Goal: Obtain resource: Obtain resource

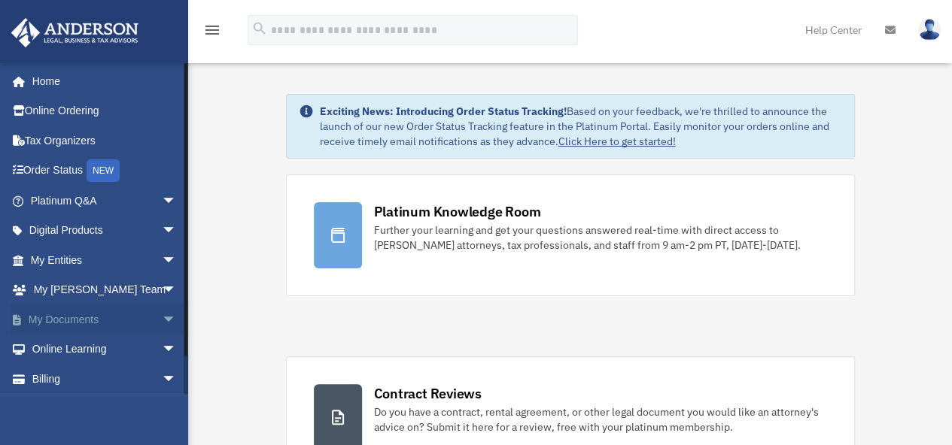
click at [162, 320] on span "arrow_drop_down" at bounding box center [177, 320] width 30 height 31
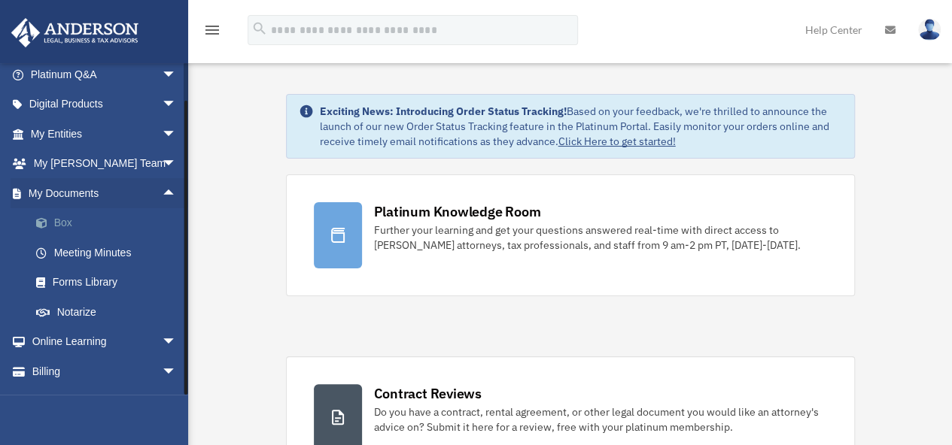
scroll to position [150, 0]
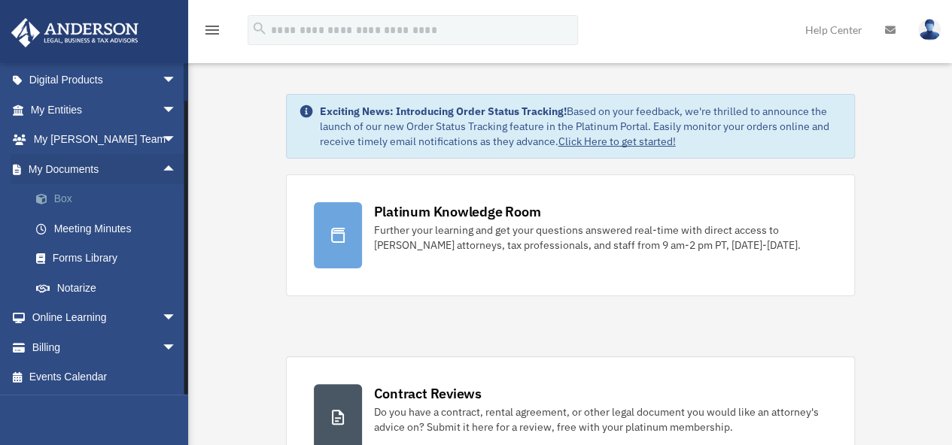
click at [66, 204] on link "Box" at bounding box center [110, 199] width 178 height 30
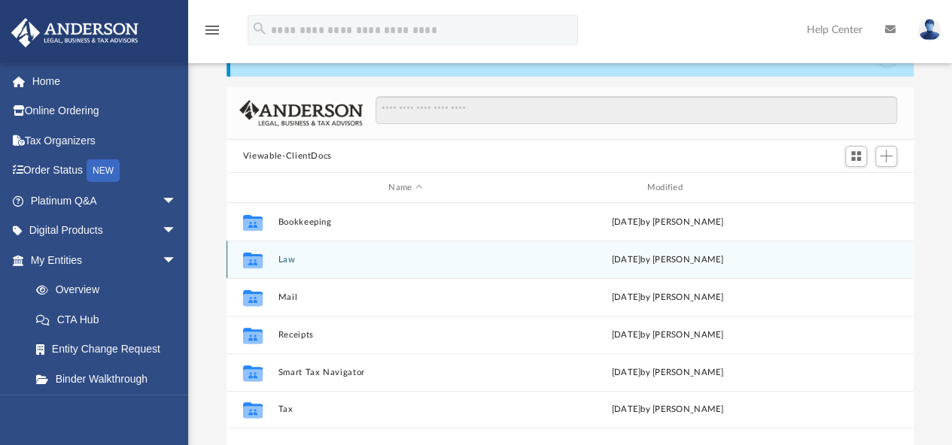
scroll to position [75, 0]
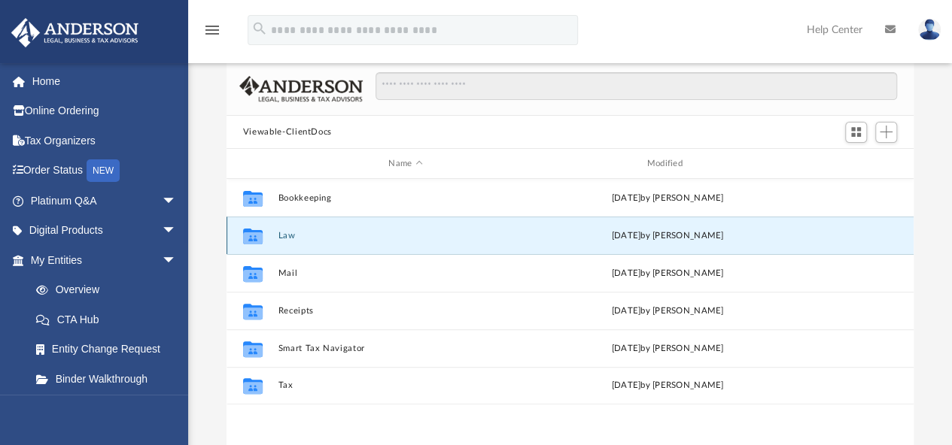
click at [294, 236] on button "Law" at bounding box center [405, 236] width 255 height 10
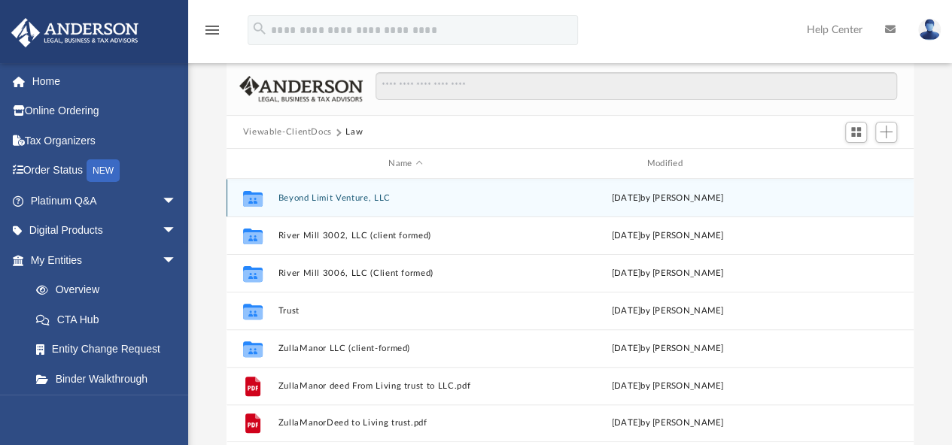
click at [335, 199] on button "Beyond Limit Venture, LLC" at bounding box center [405, 198] width 255 height 10
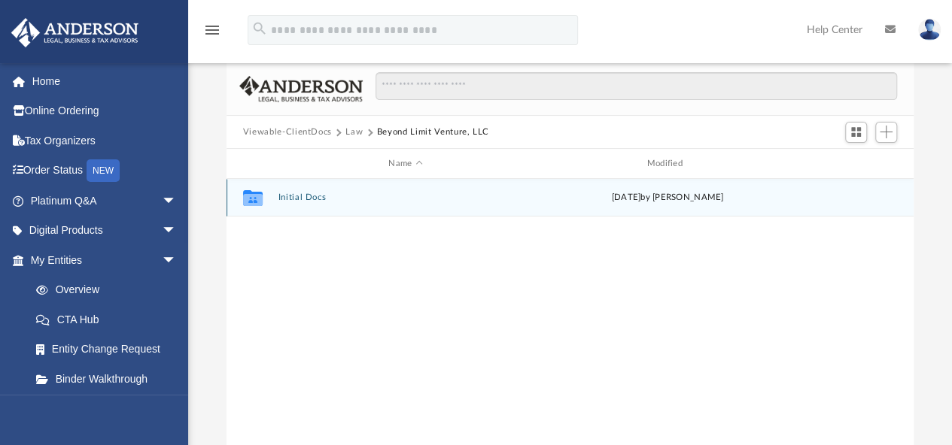
click at [313, 199] on button "Initial Docs" at bounding box center [405, 198] width 255 height 10
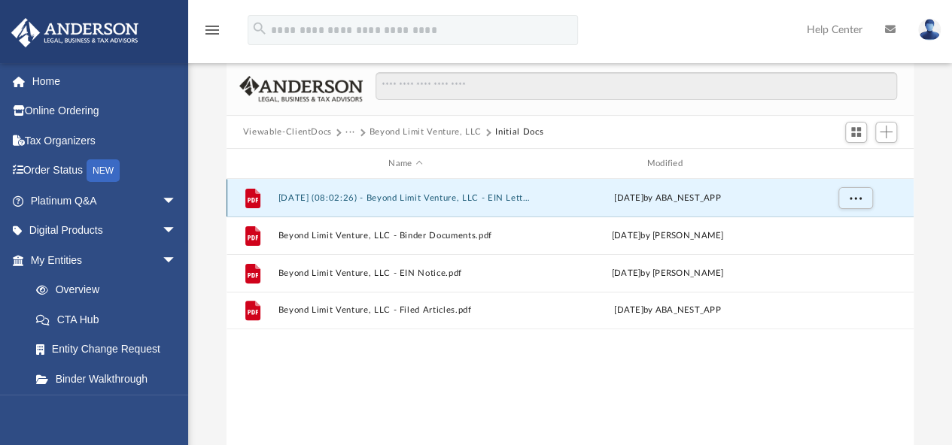
click at [436, 201] on button "[DATE] (08:02:26) - Beyond Limit Venture, LLC - EIN Letter from IRS.pdf" at bounding box center [405, 198] width 255 height 10
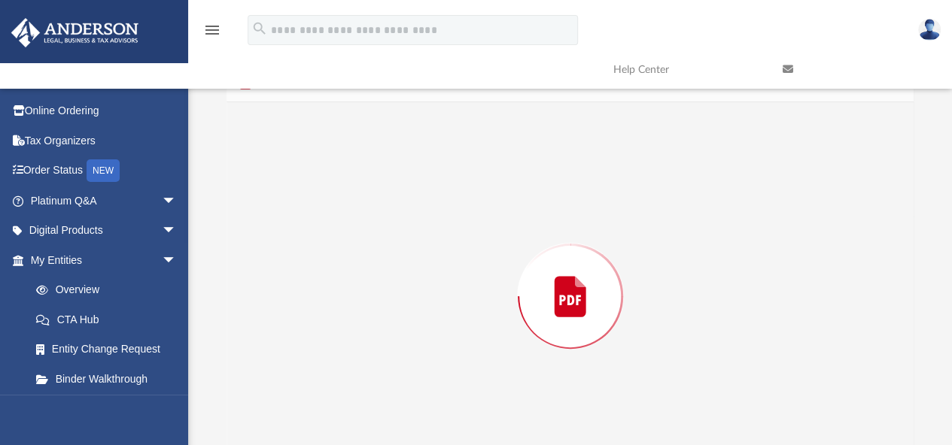
scroll to position [120, 0]
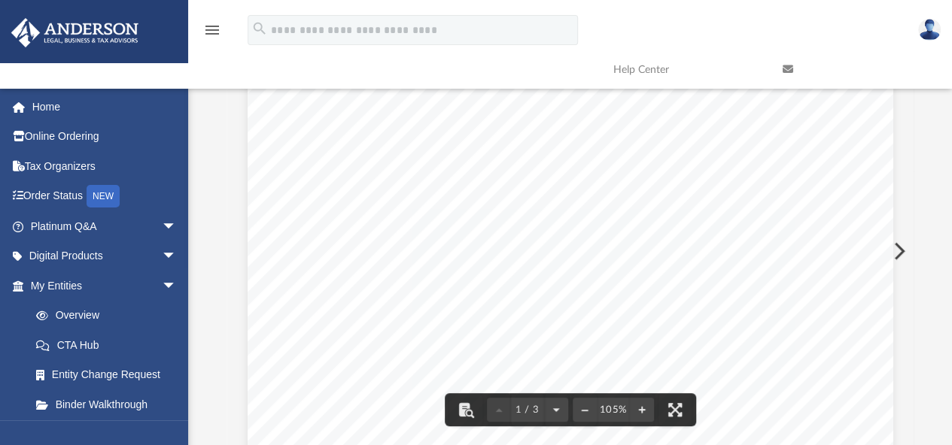
click at [874, 104] on div at bounding box center [570, 105] width 688 height 2
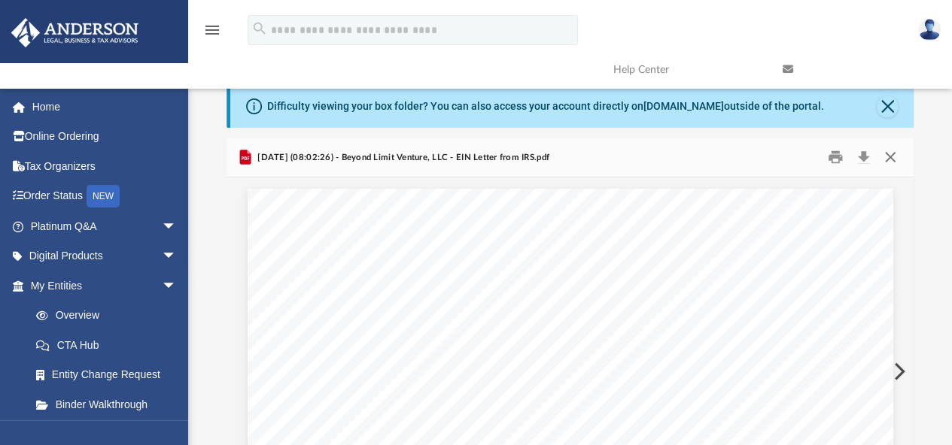
click at [889, 158] on button "Close" at bounding box center [890, 157] width 27 height 23
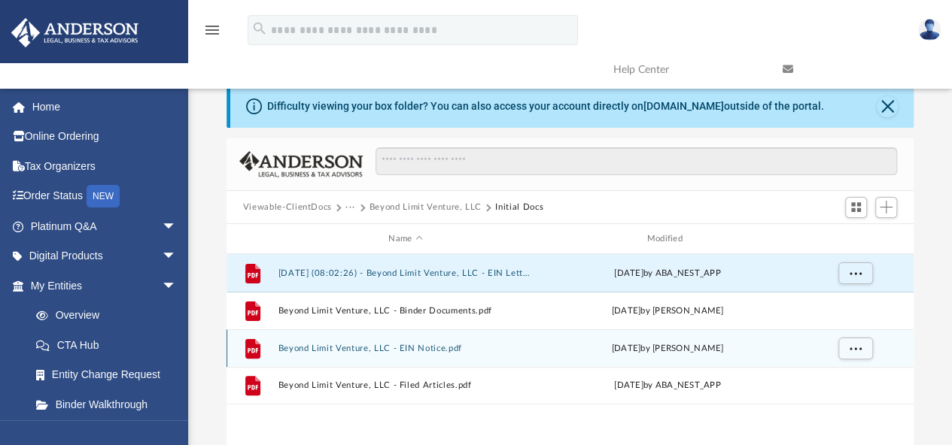
click at [375, 349] on button "Beyond Limit Venture, LLC - EIN Notice.pdf" at bounding box center [405, 349] width 255 height 10
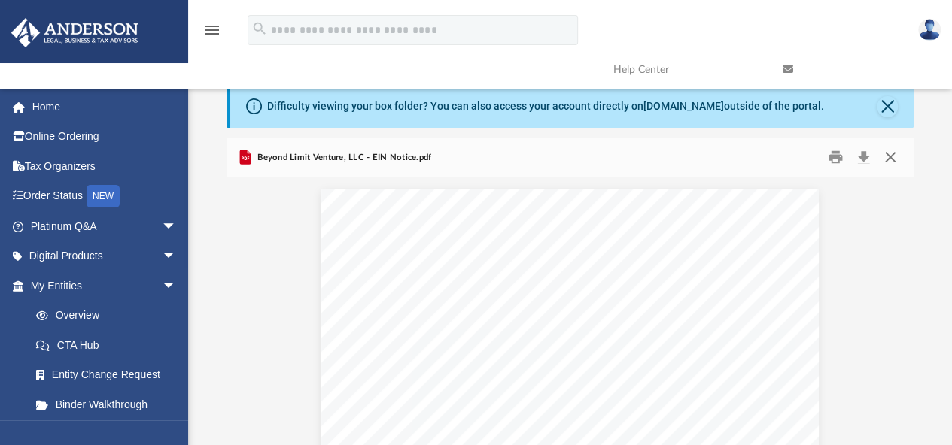
click at [895, 159] on button "Close" at bounding box center [890, 157] width 27 height 23
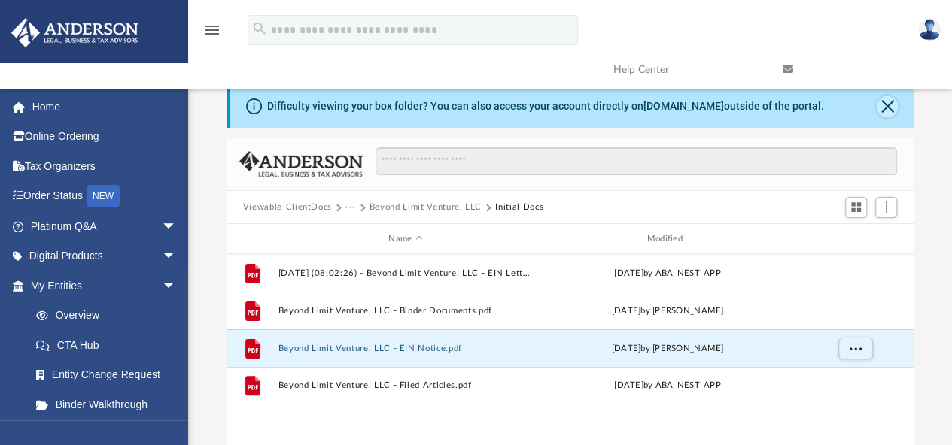
click at [891, 111] on button "Close" at bounding box center [887, 106] width 21 height 21
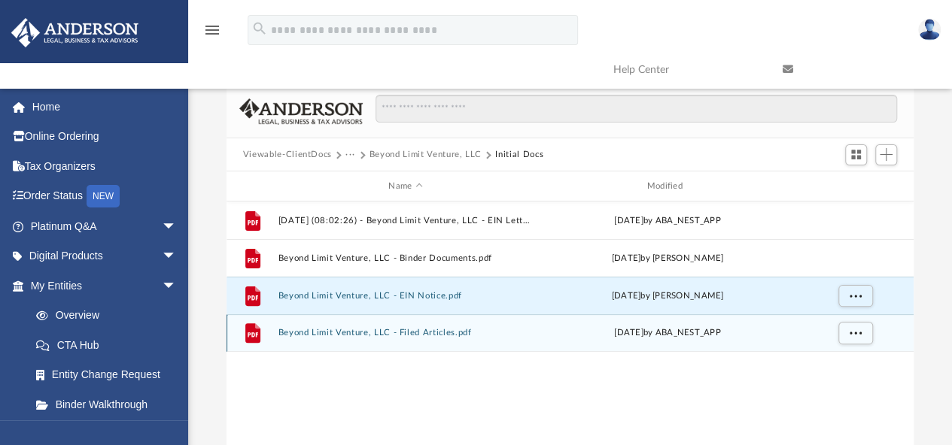
click at [423, 336] on button "Beyond Limit Venture, LLC - Filed Articles.pdf" at bounding box center [405, 334] width 255 height 10
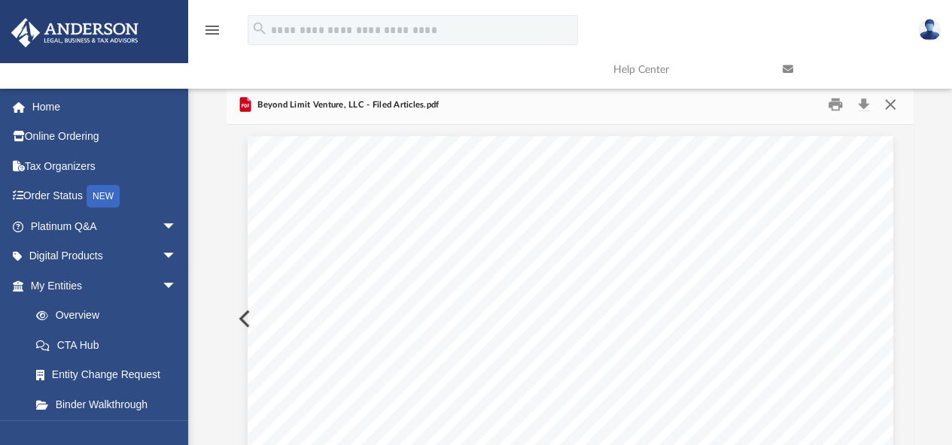
click at [888, 111] on button "Close" at bounding box center [890, 104] width 27 height 23
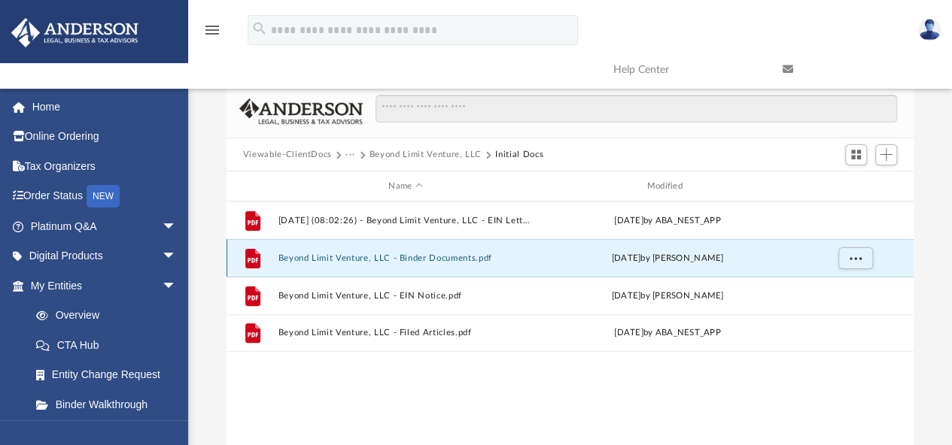
click at [339, 263] on button "Beyond Limit Venture, LLC - Binder Documents.pdf" at bounding box center [405, 259] width 255 height 10
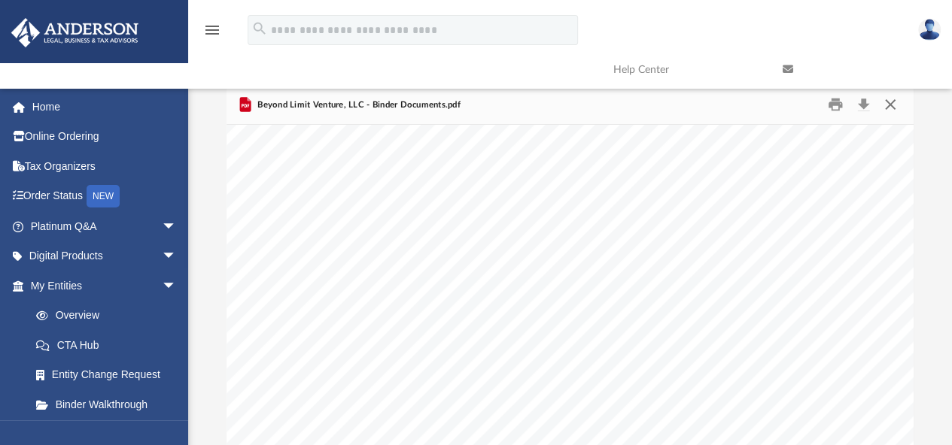
click at [885, 105] on button "Close" at bounding box center [890, 104] width 27 height 23
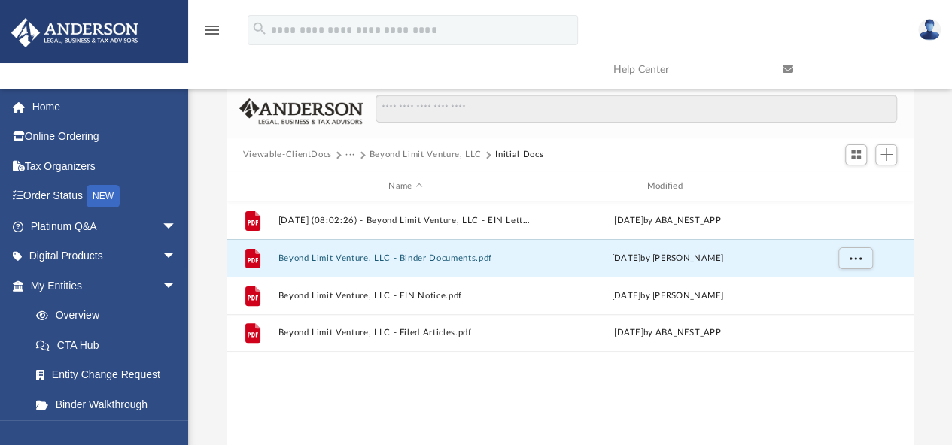
click at [445, 159] on button "Beyond Limit Venture, LLC" at bounding box center [425, 155] width 112 height 14
